Goal: Navigation & Orientation: Find specific page/section

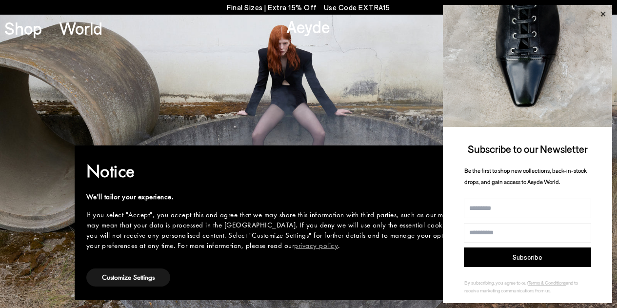
click at [606, 13] on icon at bounding box center [603, 14] width 13 height 13
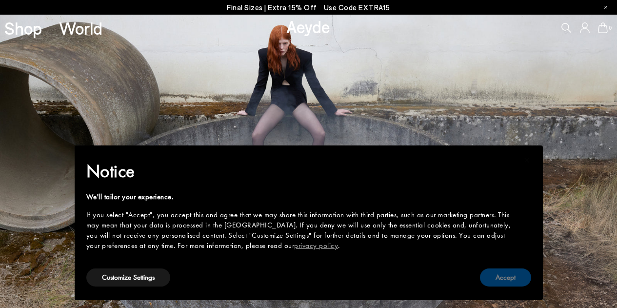
click at [510, 277] on button "Accept" at bounding box center [505, 277] width 51 height 18
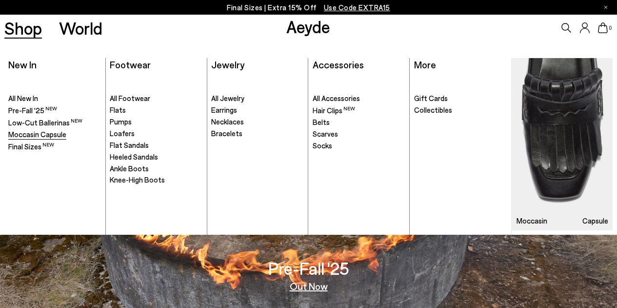
click at [56, 133] on span "Moccasin Capsule" at bounding box center [37, 134] width 58 height 9
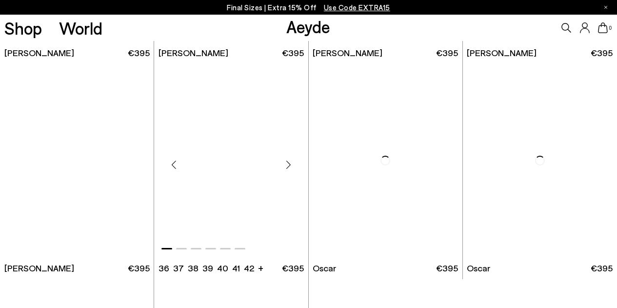
scroll to position [1027, 0]
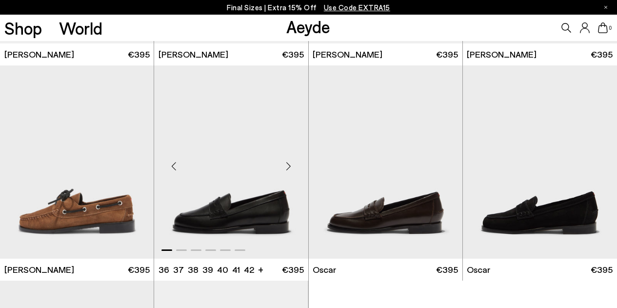
click at [286, 164] on div "Next slide" at bounding box center [288, 165] width 29 height 29
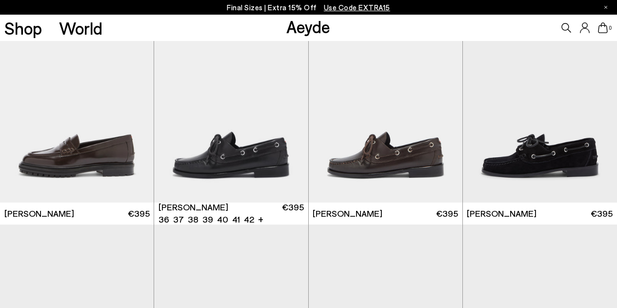
scroll to position [866, 0]
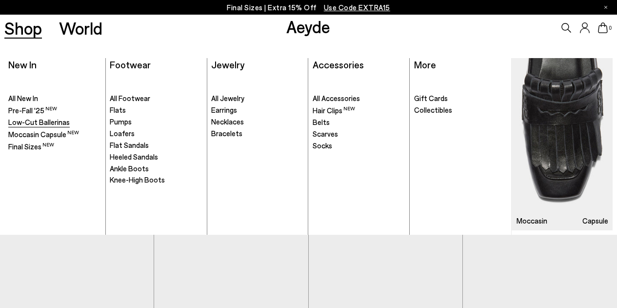
click at [28, 125] on span "Low-Cut Ballerinas" at bounding box center [38, 122] width 61 height 9
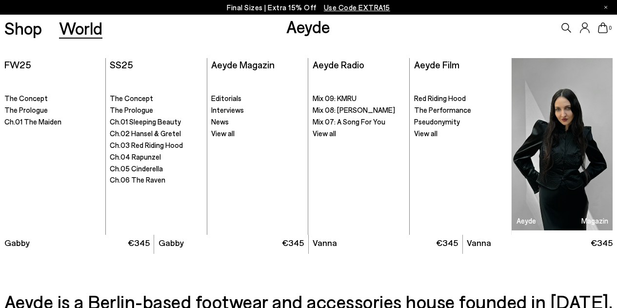
scroll to position [970, 0]
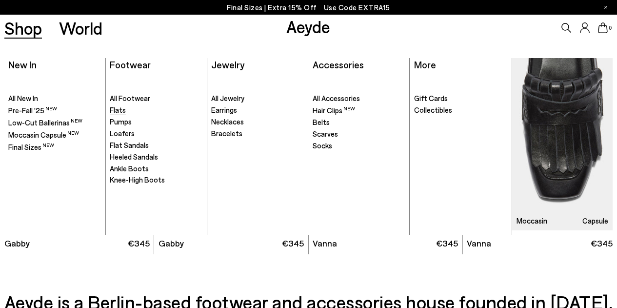
click at [116, 108] on span "Flats" at bounding box center [118, 109] width 16 height 9
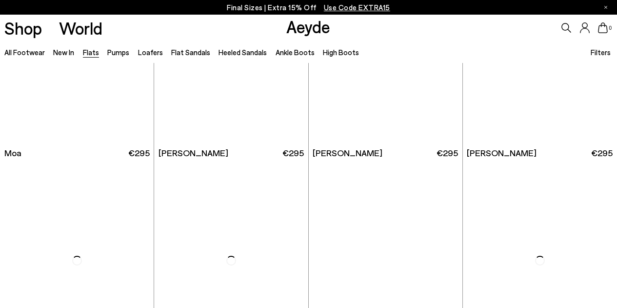
scroll to position [1622, 0]
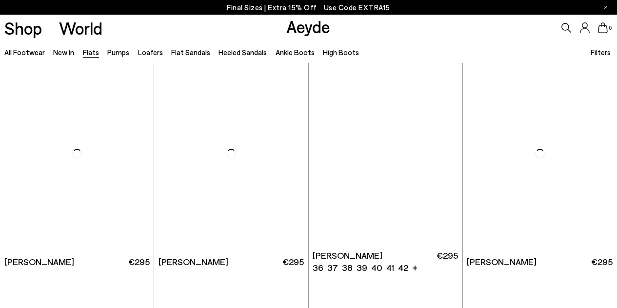
scroll to position [2826, 0]
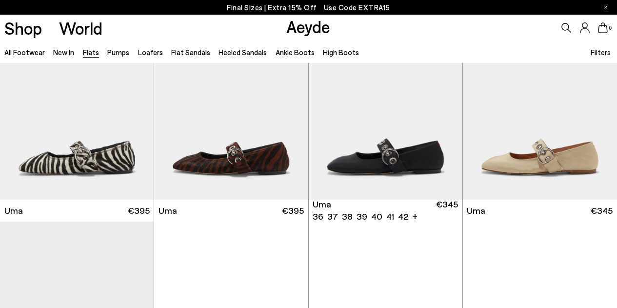
scroll to position [3301, 0]
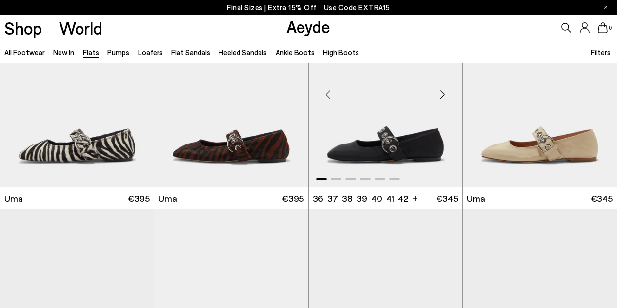
click at [445, 95] on div "Next slide" at bounding box center [442, 94] width 29 height 29
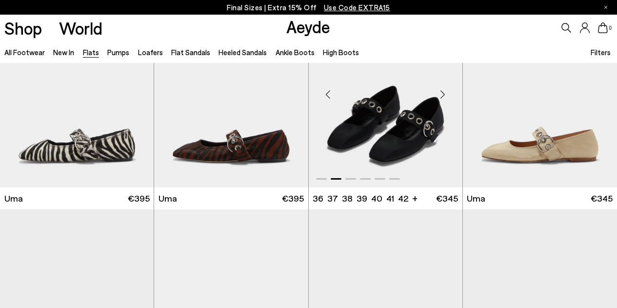
click at [445, 95] on div "Next slide" at bounding box center [442, 94] width 29 height 29
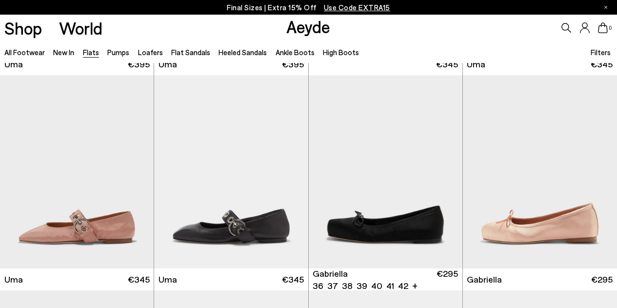
scroll to position [3437, 0]
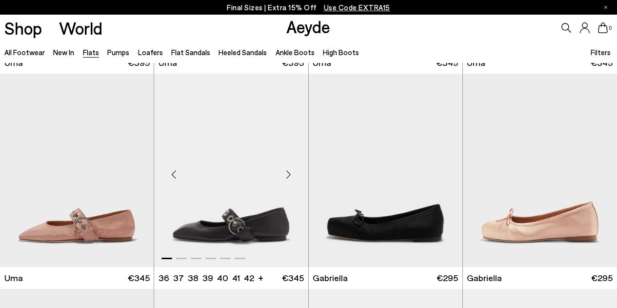
click at [290, 176] on div "Next slide" at bounding box center [288, 174] width 29 height 29
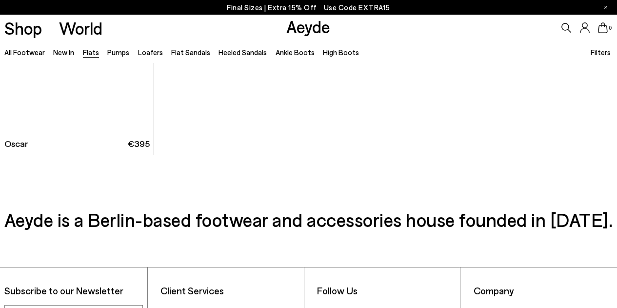
scroll to position [4648, 0]
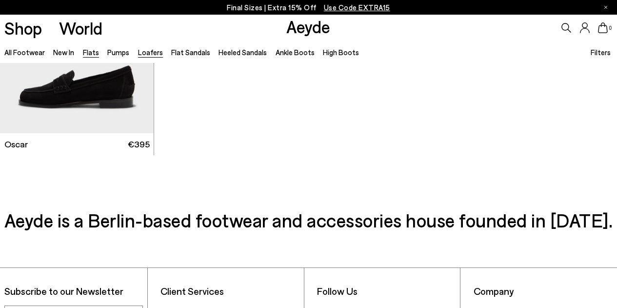
click at [146, 52] on link "Loafers" at bounding box center [150, 52] width 25 height 9
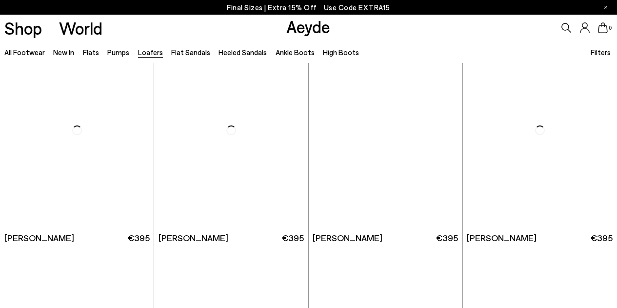
scroll to position [465, 0]
